Goal: Find specific page/section: Find specific page/section

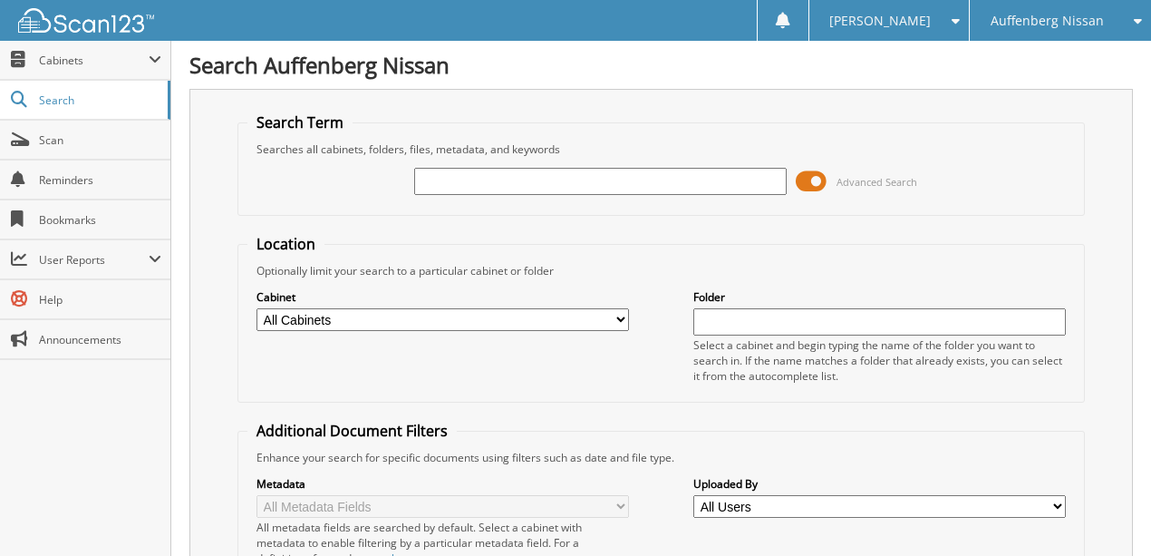
drag, startPoint x: 459, startPoint y: 182, endPoint x: 450, endPoint y: 187, distance: 10.1
click at [450, 187] on input "text" at bounding box center [600, 181] width 373 height 27
type input "LW263831"
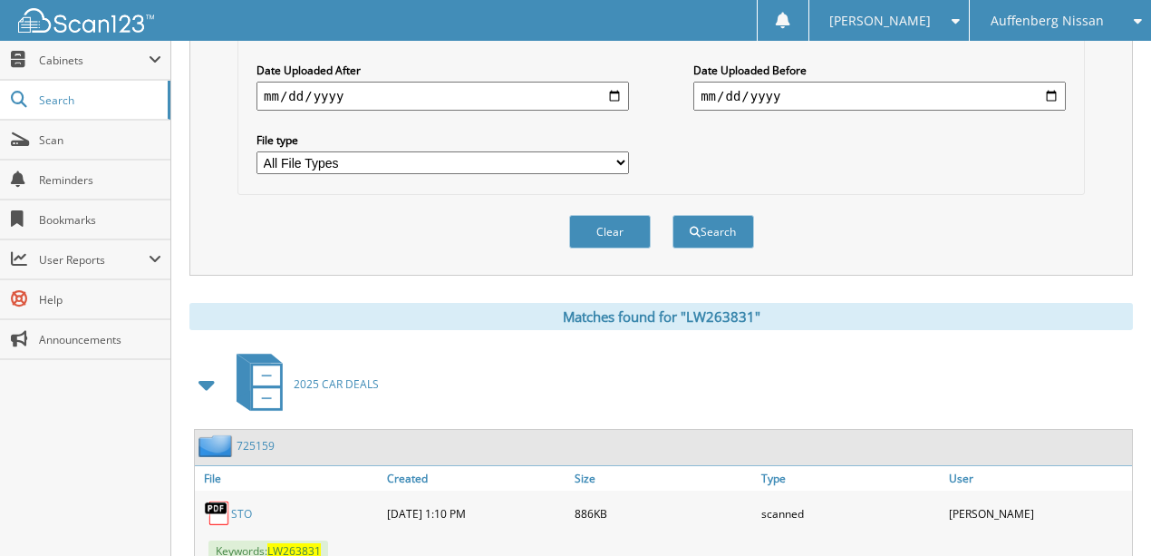
scroll to position [352, 0]
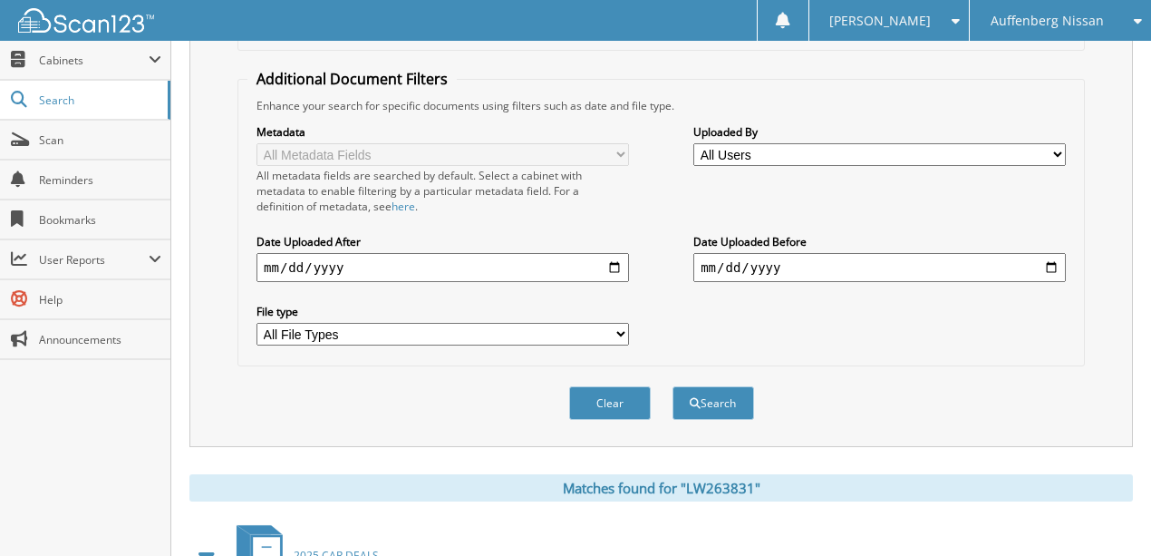
click at [1039, 26] on span "Auffenberg Nissan" at bounding box center [1047, 20] width 113 height 11
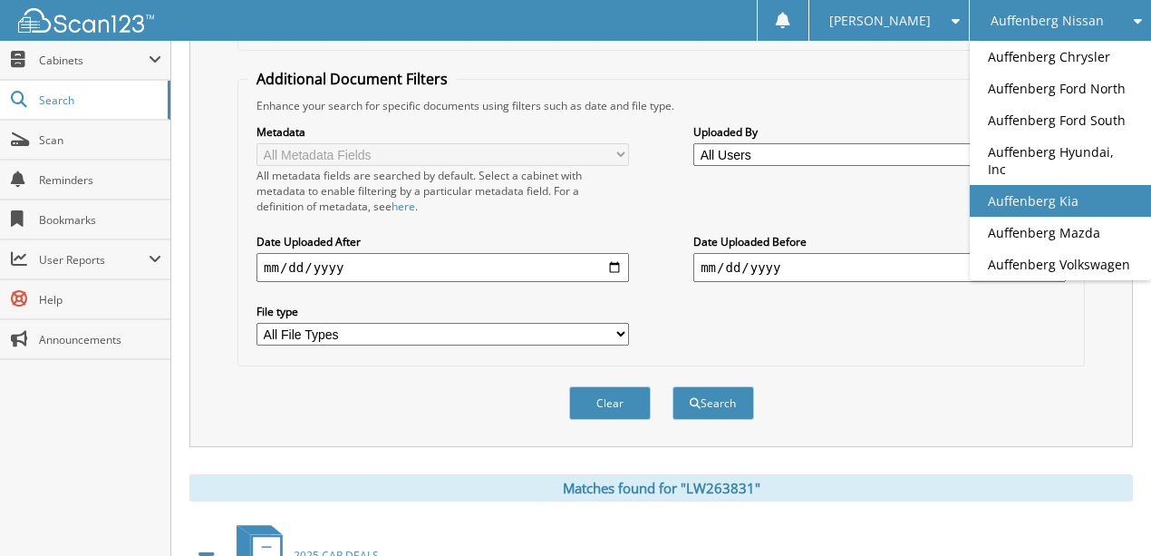
click at [998, 189] on link "Auffenberg Kia" at bounding box center [1060, 201] width 181 height 32
